Goal: Information Seeking & Learning: Learn about a topic

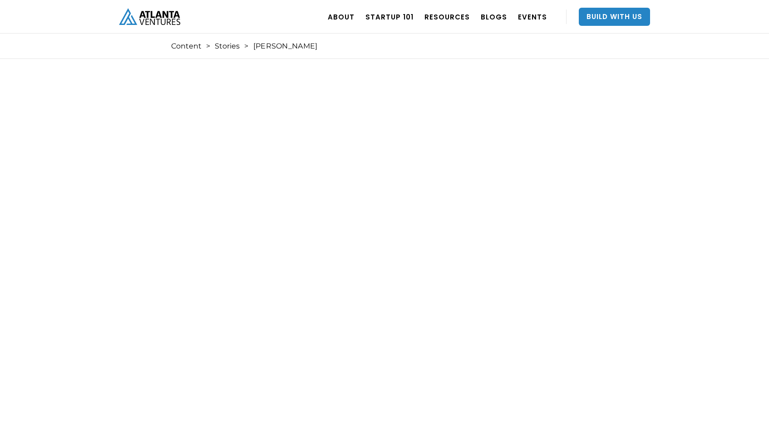
scroll to position [4, 0]
click at [268, 51] on div "Content > Stories > Eric Spett" at bounding box center [384, 46] width 427 height 25
click at [269, 48] on div "[PERSON_NAME]" at bounding box center [285, 46] width 64 height 9
click at [234, 44] on link "Stories" at bounding box center [227, 46] width 25 height 9
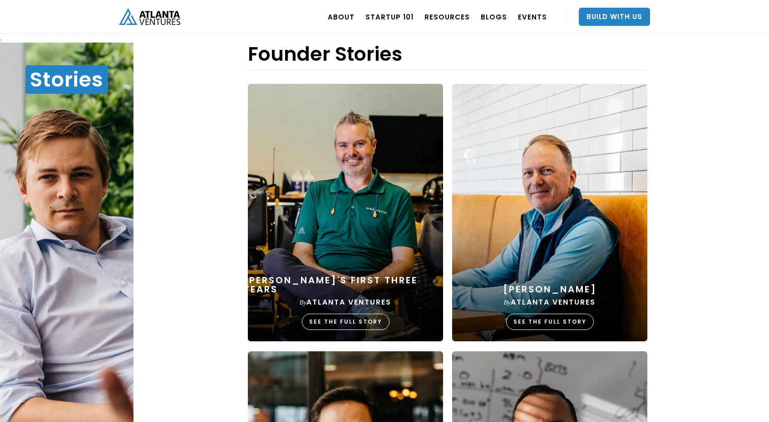
scroll to position [324, 0]
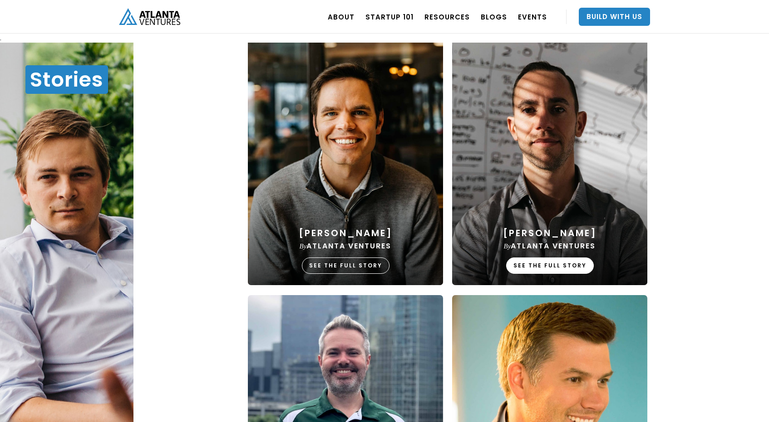
click at [562, 263] on div "SEE THE FULL STORY" at bounding box center [550, 266] width 88 height 16
